Goal: Task Accomplishment & Management: Use online tool/utility

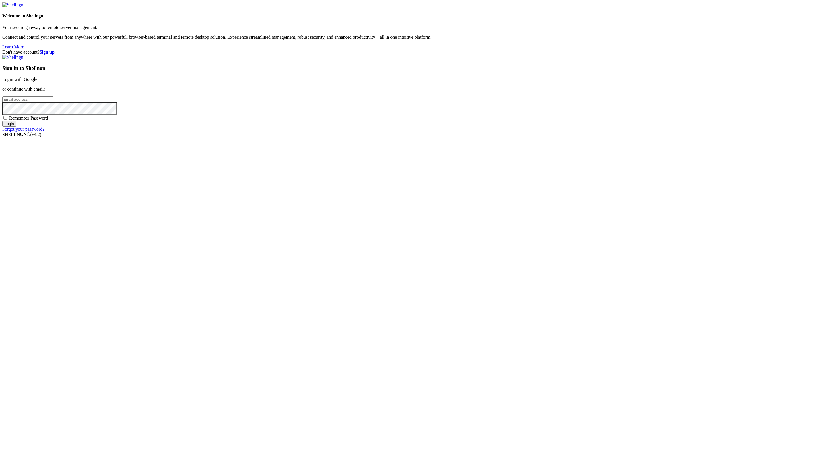
click at [53, 102] on input "email" at bounding box center [27, 99] width 51 height 6
type input "I"
type input "[PERSON_NAME][EMAIL_ADDRESS][PERSON_NAME][DOMAIN_NAME]"
click at [2, 121] on input "Login" at bounding box center [9, 124] width 14 height 6
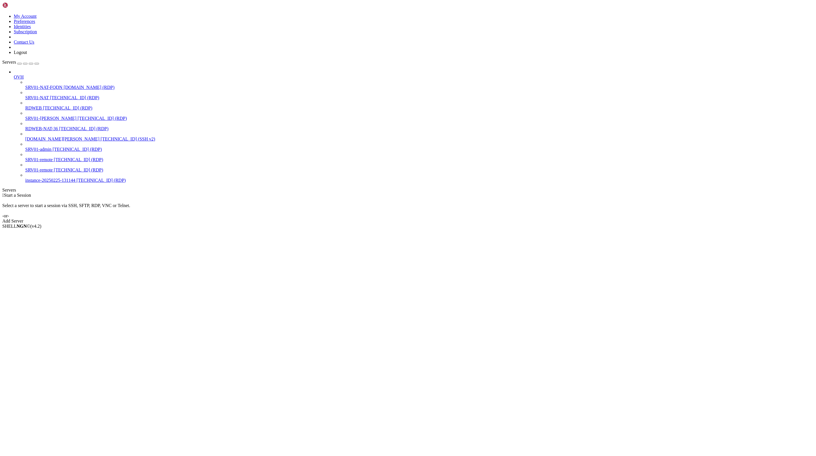
click at [44, 95] on span "SRV01-NAT" at bounding box center [37, 97] width 24 height 5
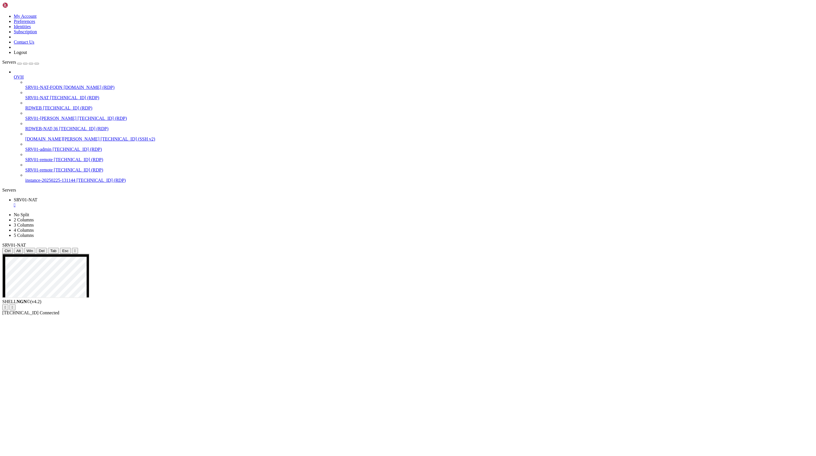
drag, startPoint x: 367, startPoint y: 381, endPoint x: 324, endPoint y: 347, distance: 53.9
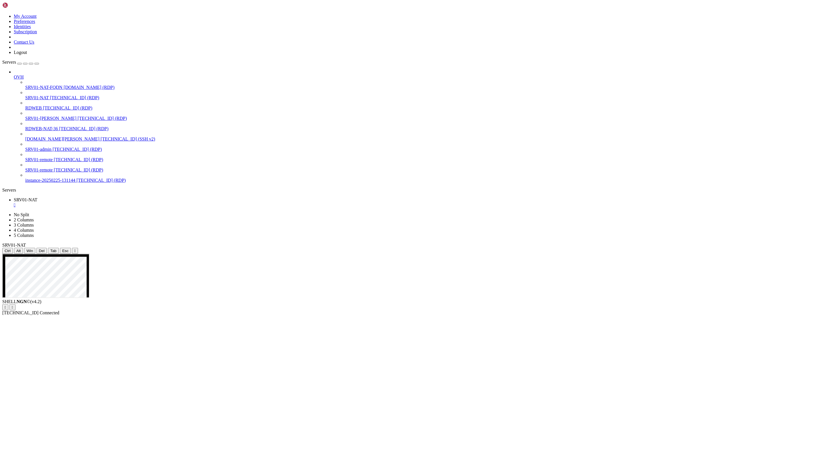
drag, startPoint x: 306, startPoint y: 344, endPoint x: 175, endPoint y: 303, distance: 137.2
drag, startPoint x: 306, startPoint y: 306, endPoint x: 149, endPoint y: 273, distance: 160.4
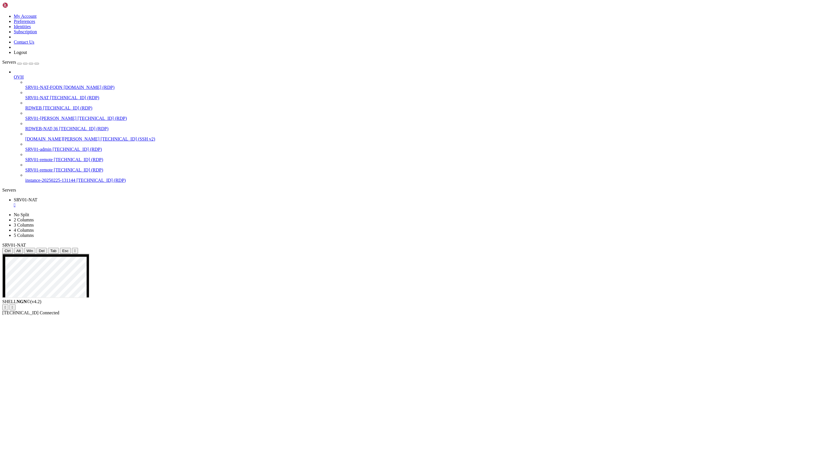
drag, startPoint x: 132, startPoint y: 405, endPoint x: 103, endPoint y: 370, distance: 45.0
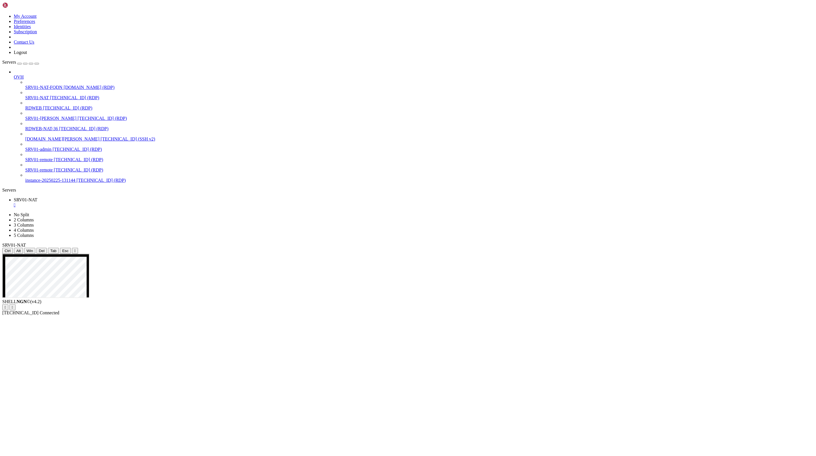
drag, startPoint x: 175, startPoint y: 284, endPoint x: 520, endPoint y: 279, distance: 344.9
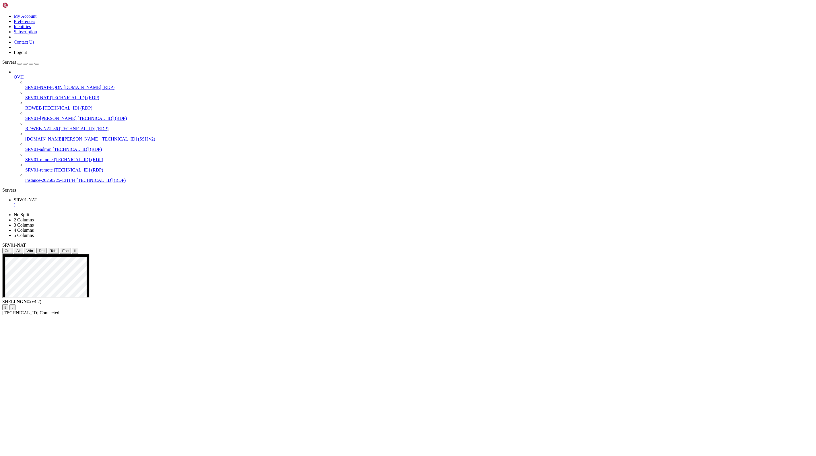
drag, startPoint x: 268, startPoint y: 278, endPoint x: 352, endPoint y: 291, distance: 84.9
drag, startPoint x: 279, startPoint y: 275, endPoint x: 498, endPoint y: 289, distance: 219.3
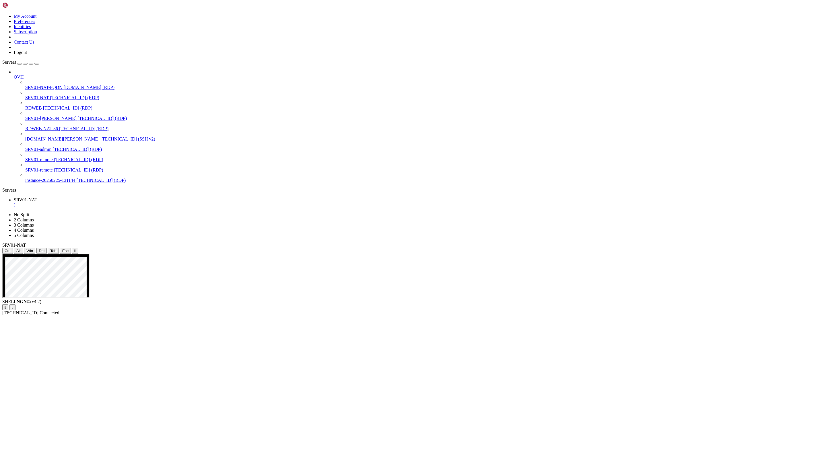
drag, startPoint x: 82, startPoint y: 612, endPoint x: 106, endPoint y: 613, distance: 23.9
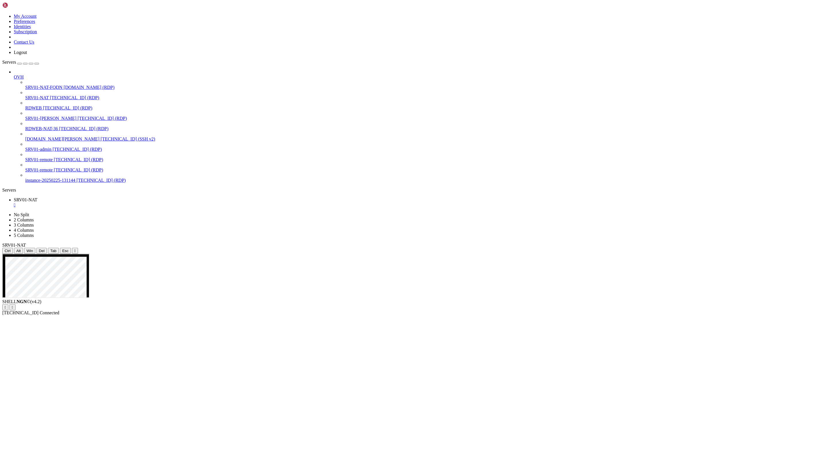
click at [39, 63] on button "button" at bounding box center [36, 64] width 5 height 2
